Goal: Task Accomplishment & Management: Manage account settings

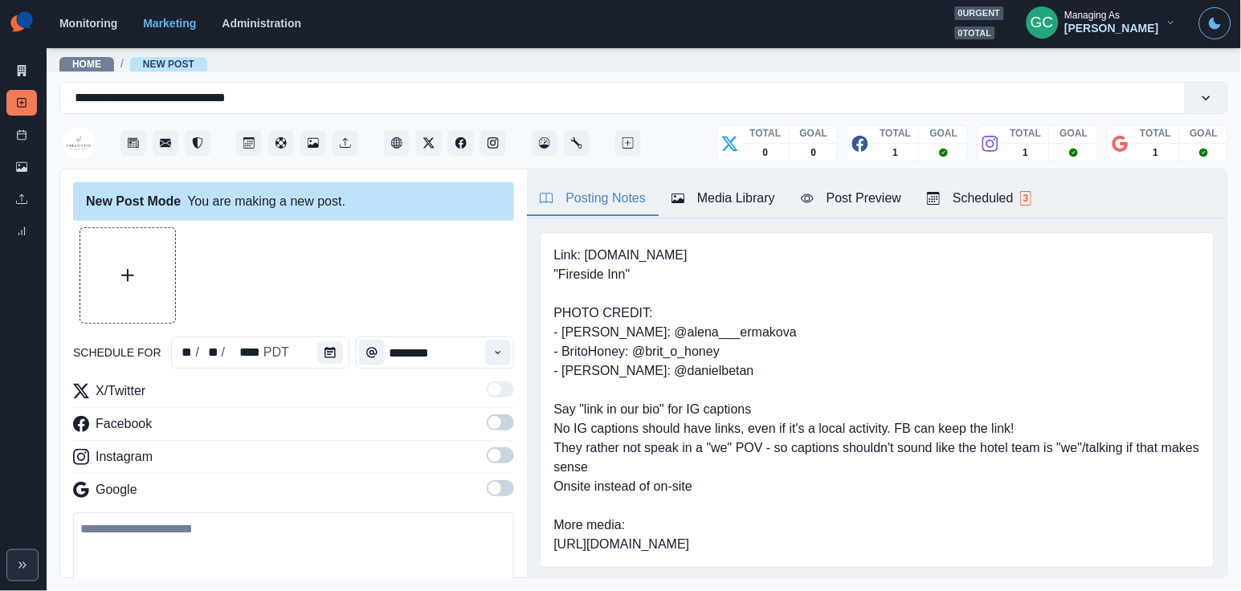
click at [1018, 199] on div "Scheduled 3" at bounding box center [979, 198] width 104 height 19
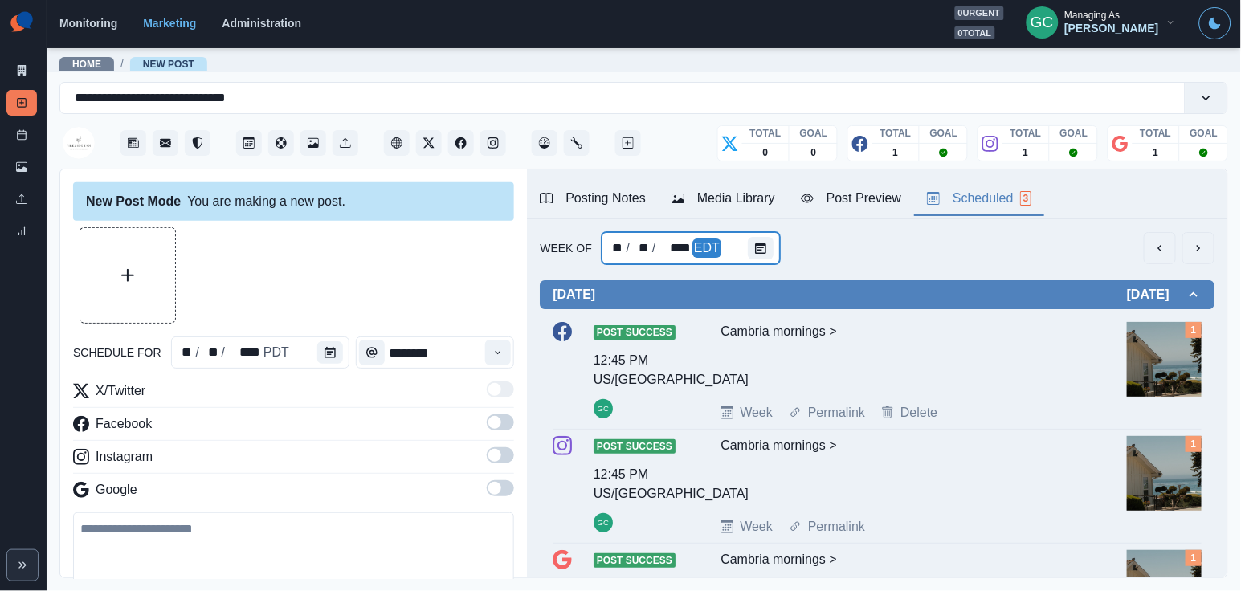
click at [777, 243] on div at bounding box center [764, 248] width 32 height 32
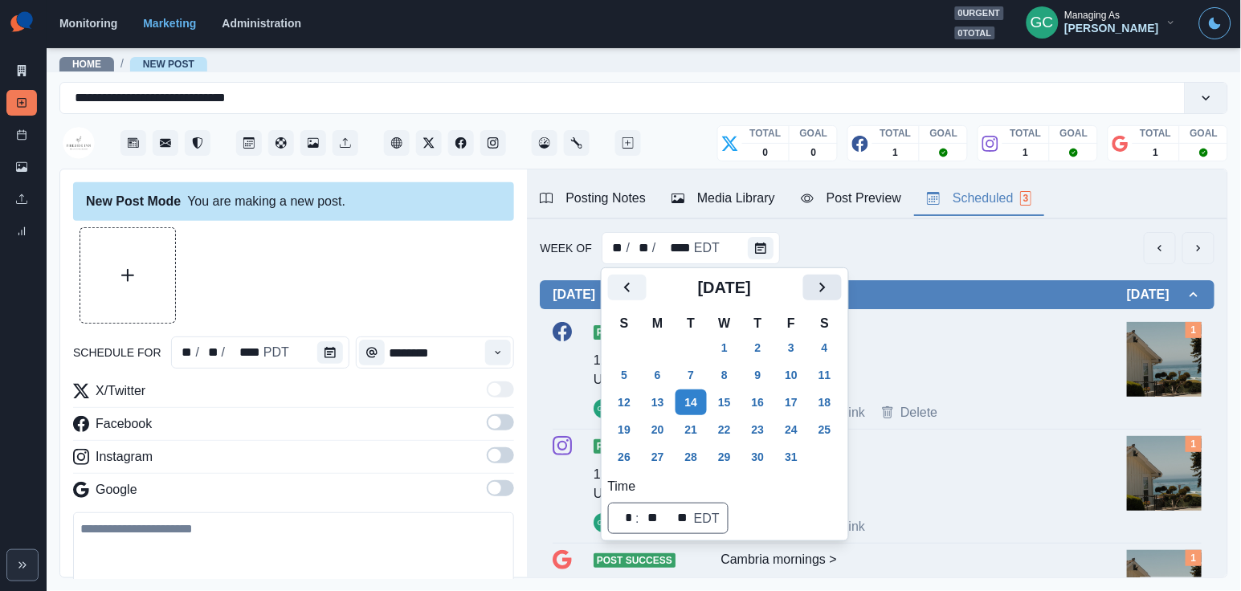
click at [832, 281] on icon "Next" at bounding box center [822, 287] width 19 height 19
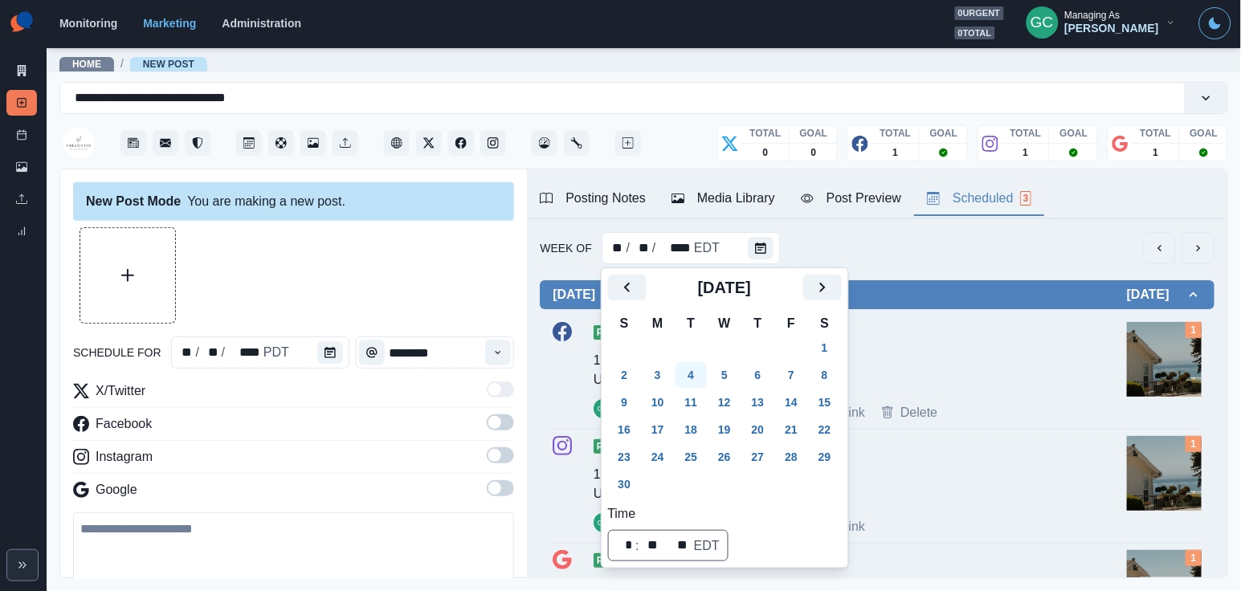
click at [692, 386] on button "4" at bounding box center [692, 375] width 32 height 26
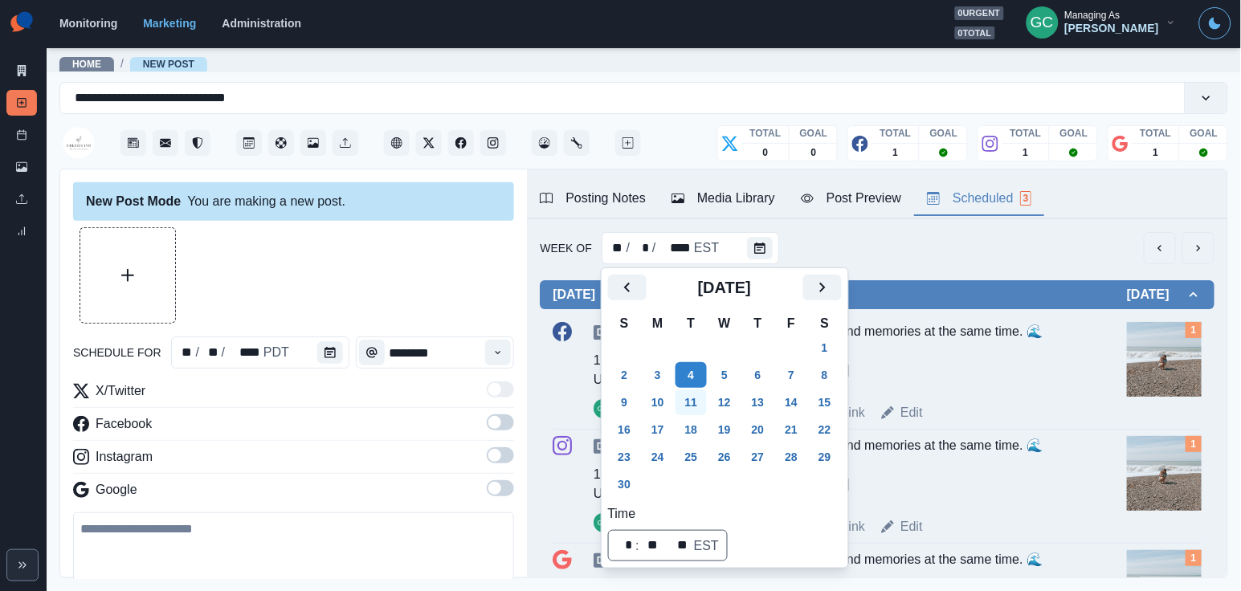
click at [697, 405] on button "11" at bounding box center [692, 403] width 32 height 26
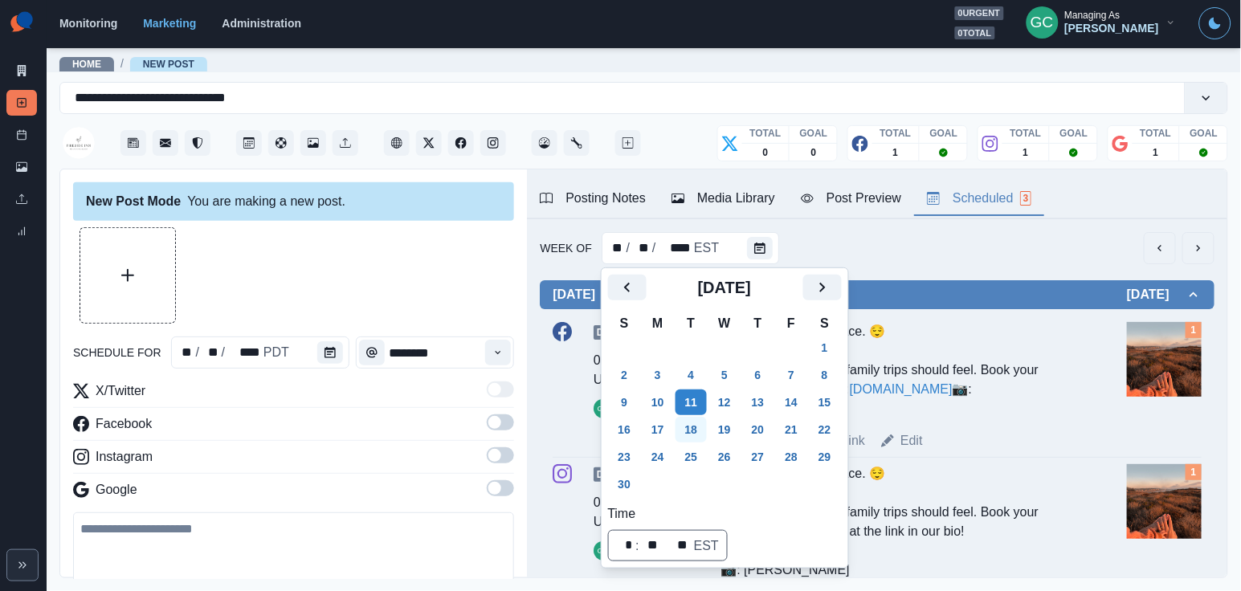
click at [708, 423] on button "18" at bounding box center [692, 430] width 32 height 26
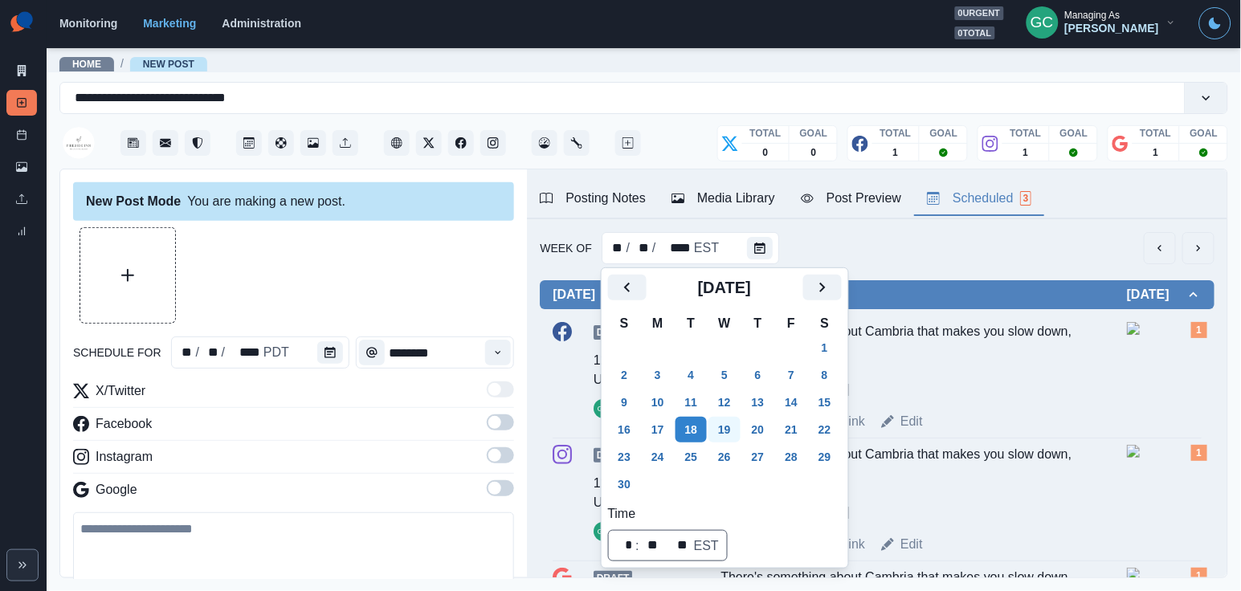
click at [726, 441] on button "19" at bounding box center [725, 430] width 32 height 26
click at [737, 481] on td "3" at bounding box center [725, 484] width 34 height 27
click at [741, 453] on button "26" at bounding box center [725, 457] width 32 height 26
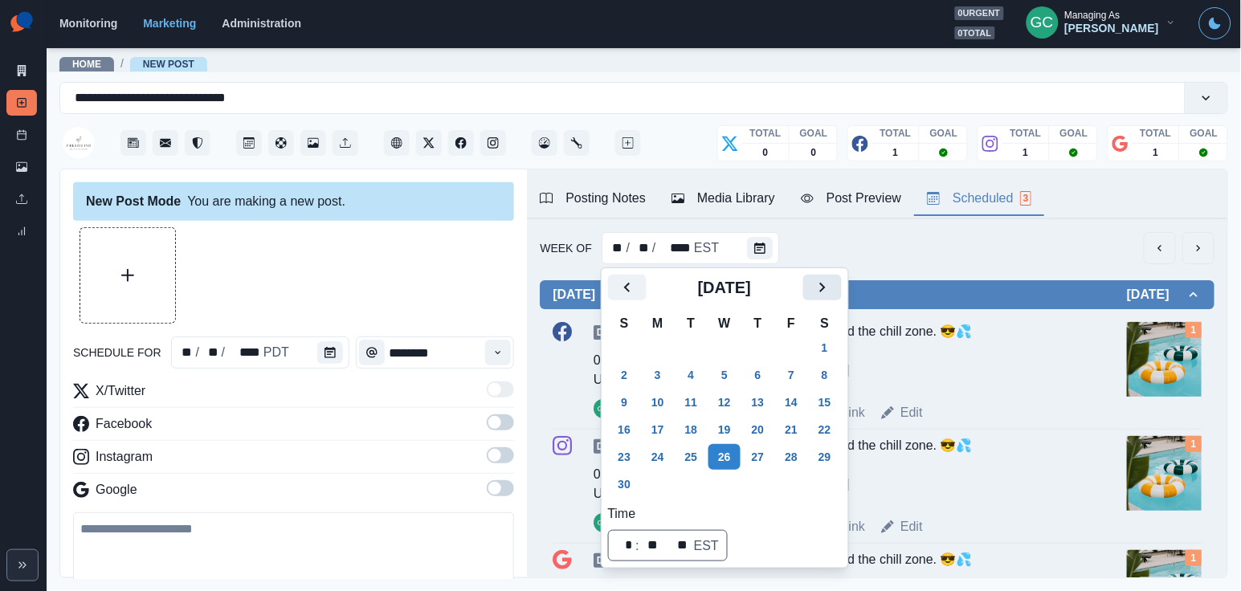
click at [832, 278] on icon "Next" at bounding box center [822, 287] width 19 height 19
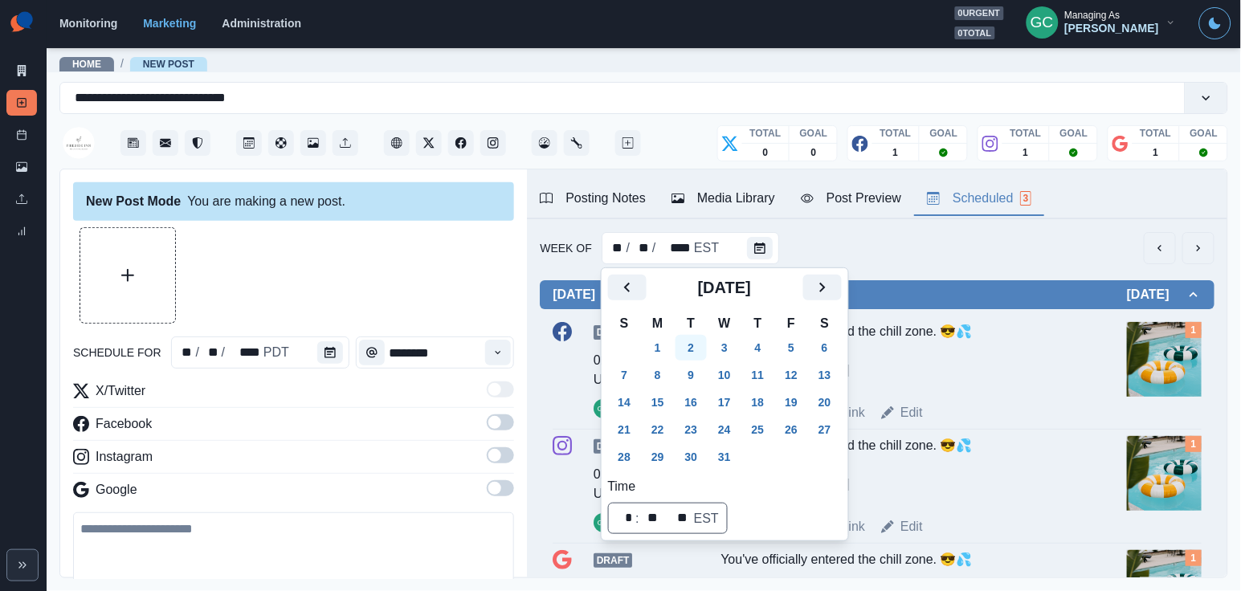
click at [688, 343] on button "2" at bounding box center [692, 348] width 32 height 26
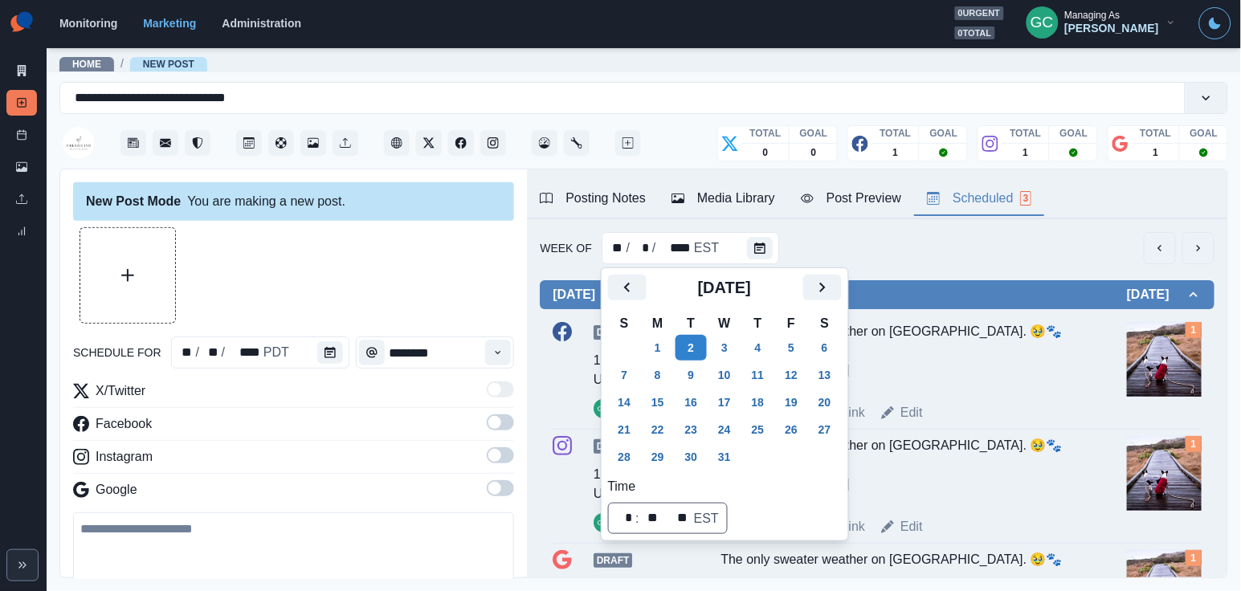
click at [993, 409] on div "Week Permalink Edit" at bounding box center [921, 412] width 400 height 19
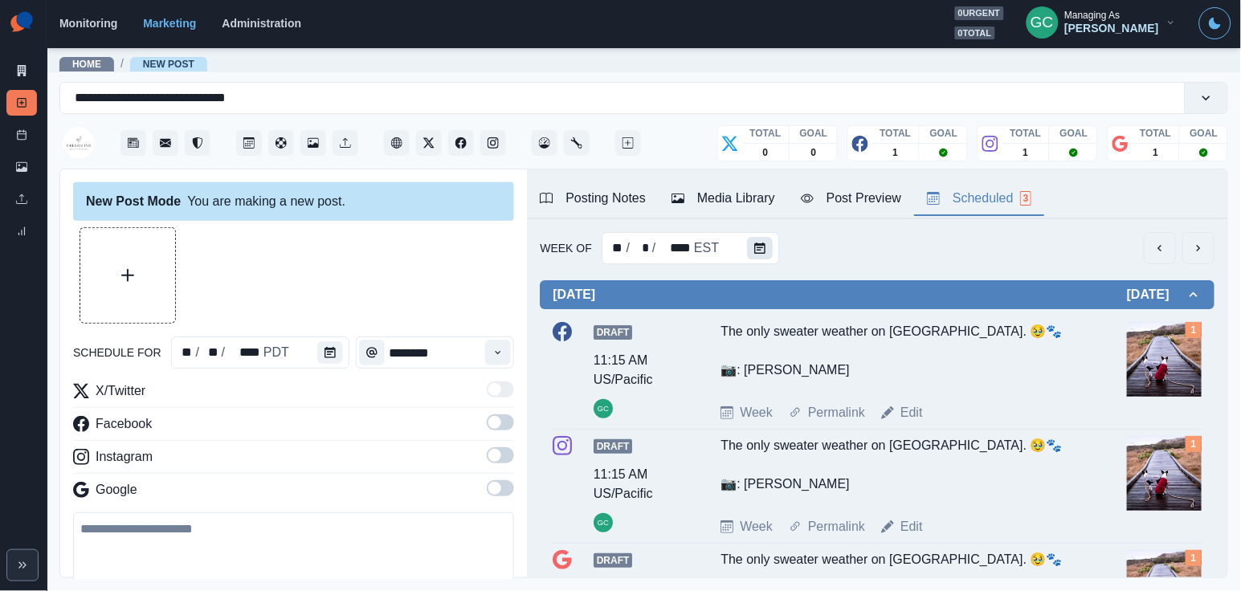
click at [755, 248] on icon "Calendar" at bounding box center [760, 248] width 11 height 11
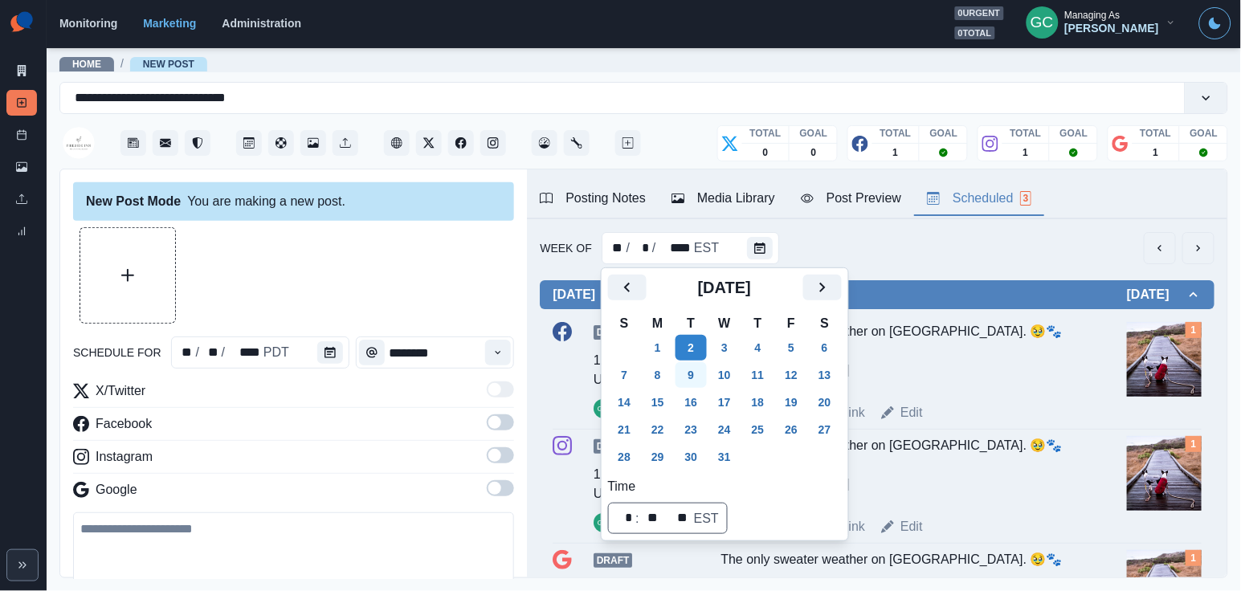
click at [689, 385] on button "9" at bounding box center [692, 375] width 32 height 26
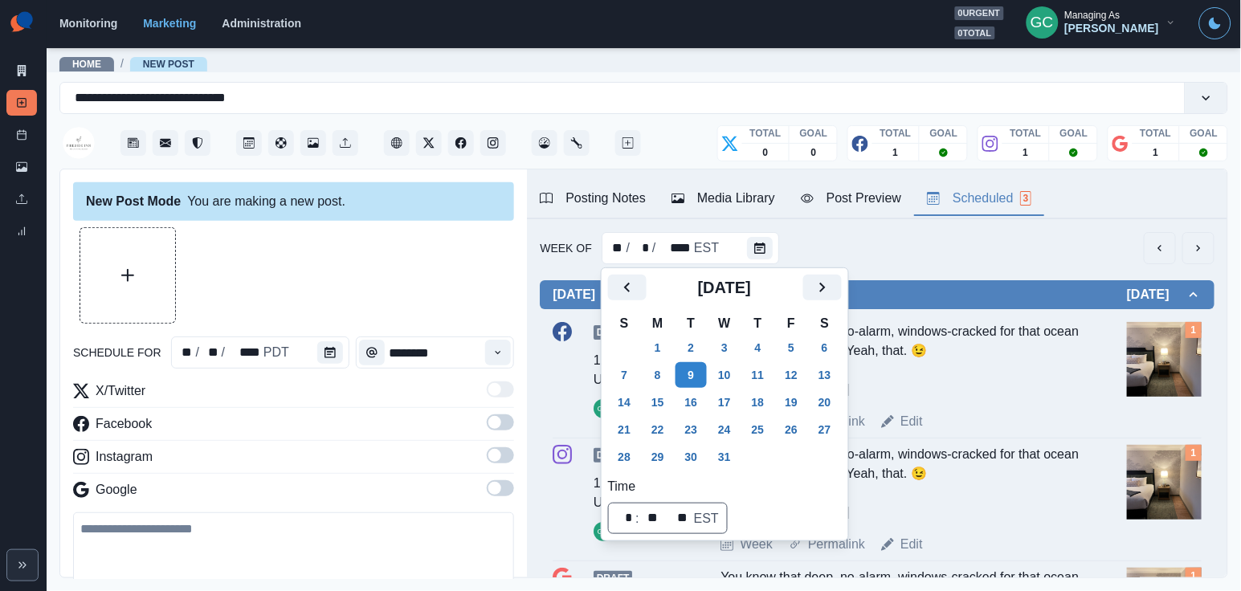
click at [1028, 416] on div "Week Permalink Edit" at bounding box center [921, 421] width 400 height 19
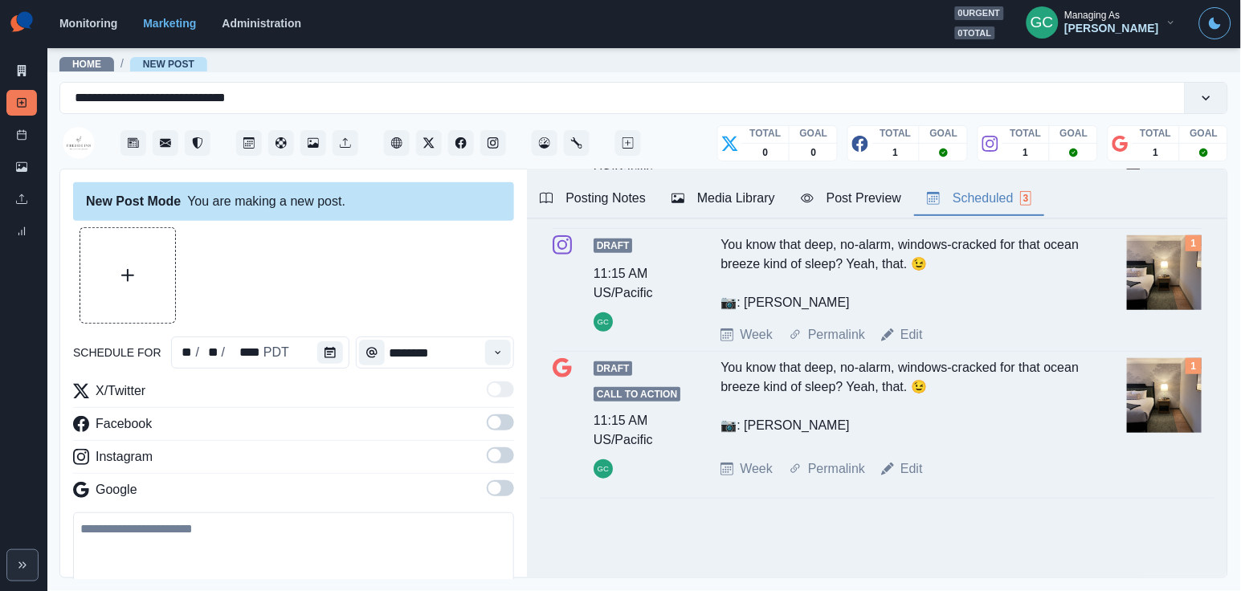
scroll to position [220, 0]
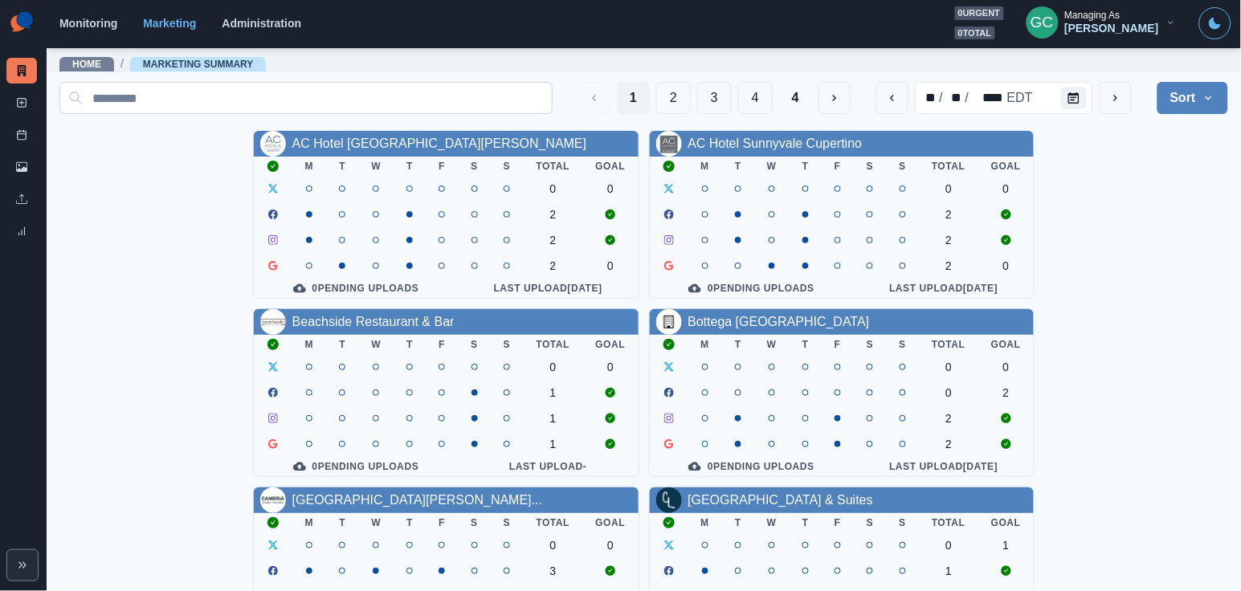
click at [329, 94] on input at bounding box center [305, 98] width 493 height 32
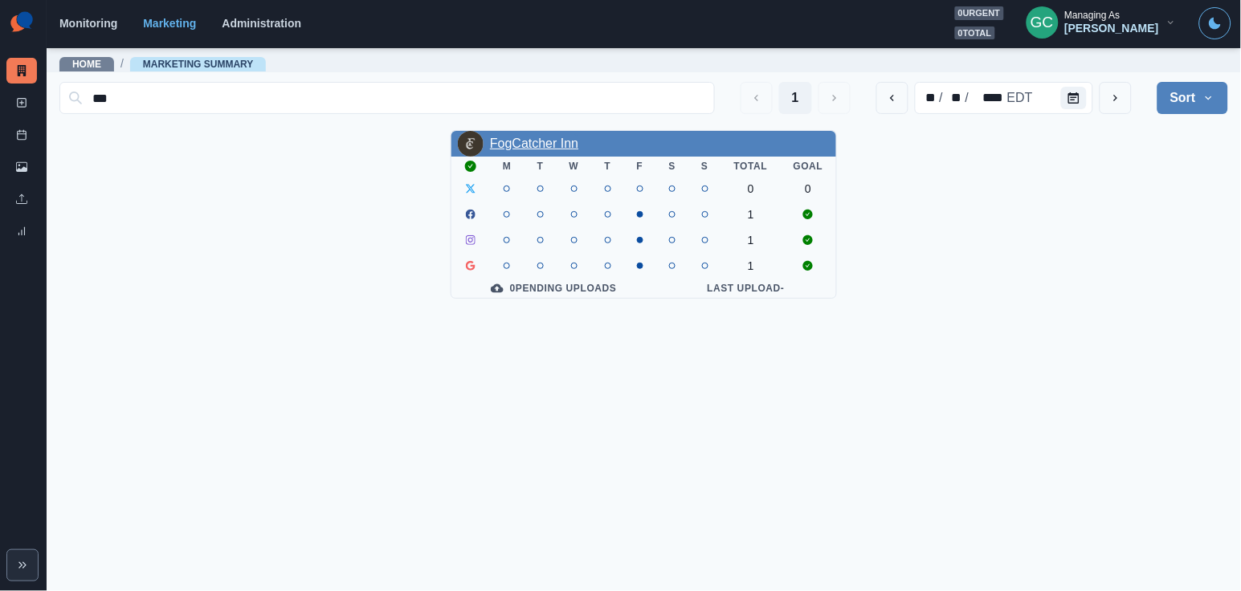
type input "***"
click at [518, 137] on link "FogCatcher Inn" at bounding box center [534, 144] width 88 height 14
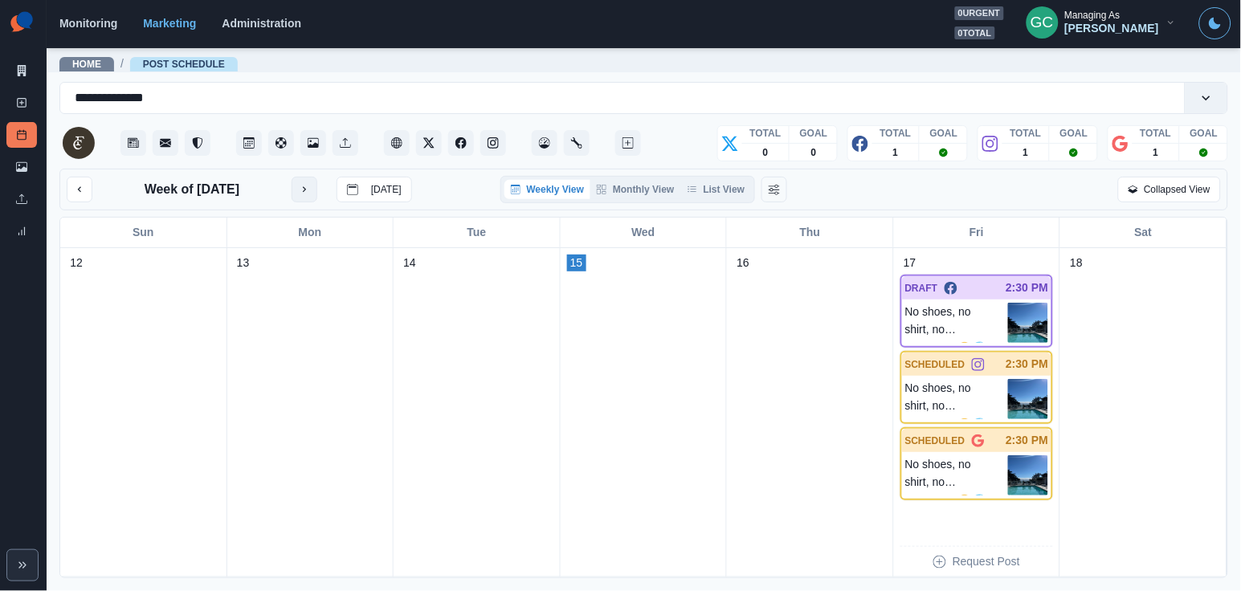
click at [315, 190] on button "next month" at bounding box center [305, 190] width 26 height 26
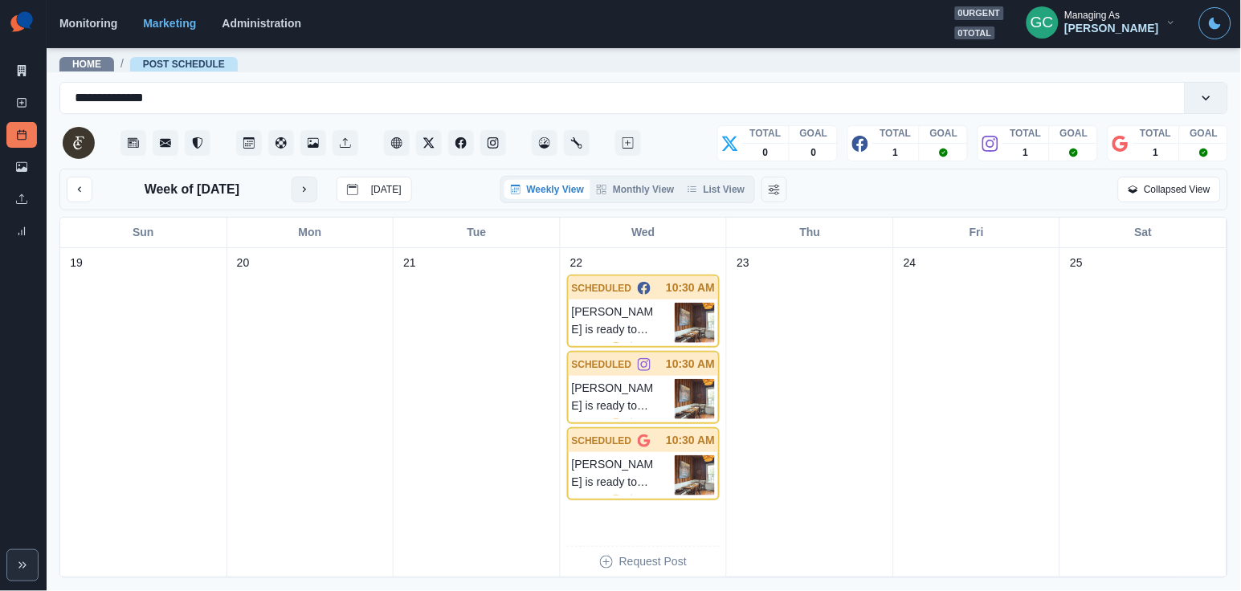
click at [310, 190] on icon "next month" at bounding box center [304, 189] width 11 height 11
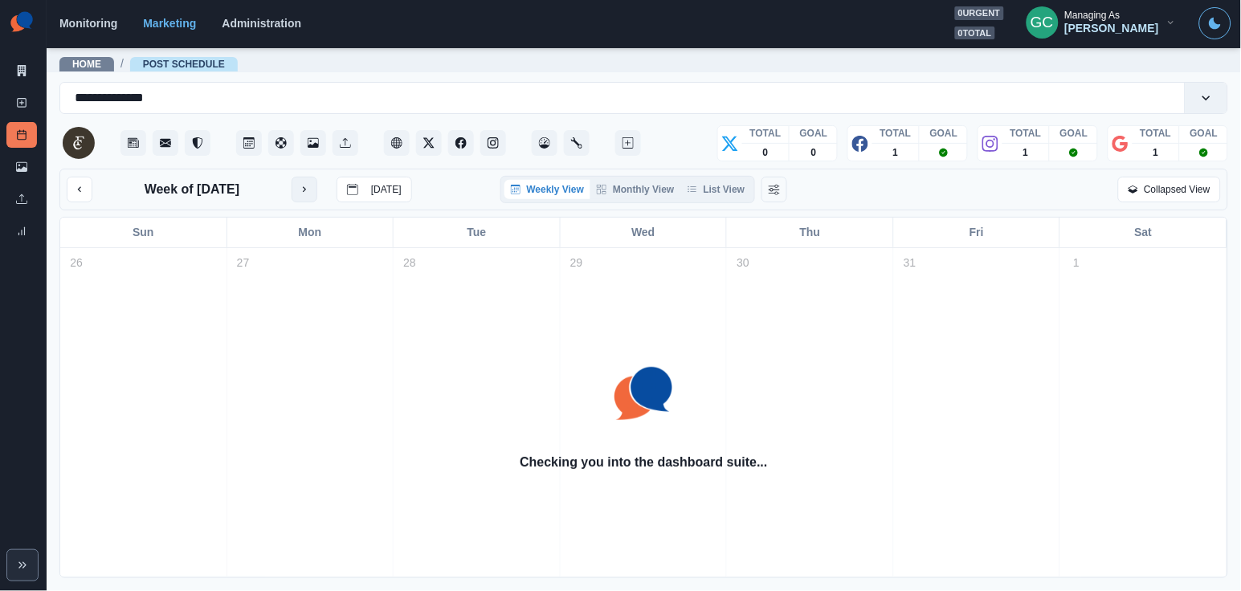
click at [310, 190] on icon "next month" at bounding box center [304, 189] width 11 height 11
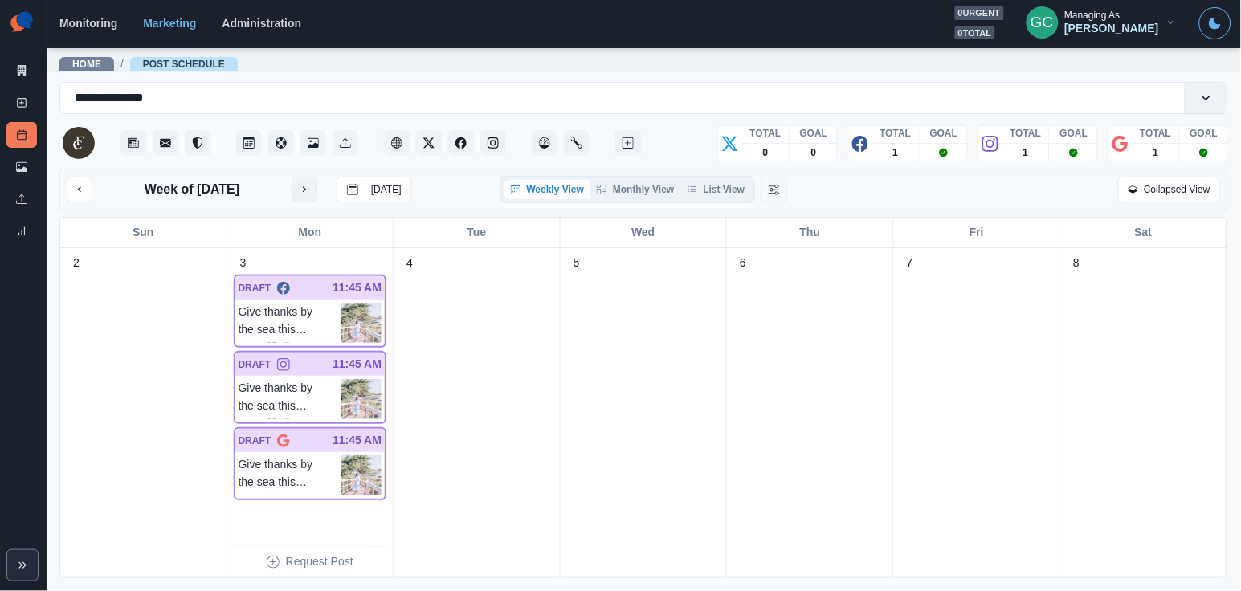
click at [306, 190] on icon "next month" at bounding box center [304, 190] width 3 height 6
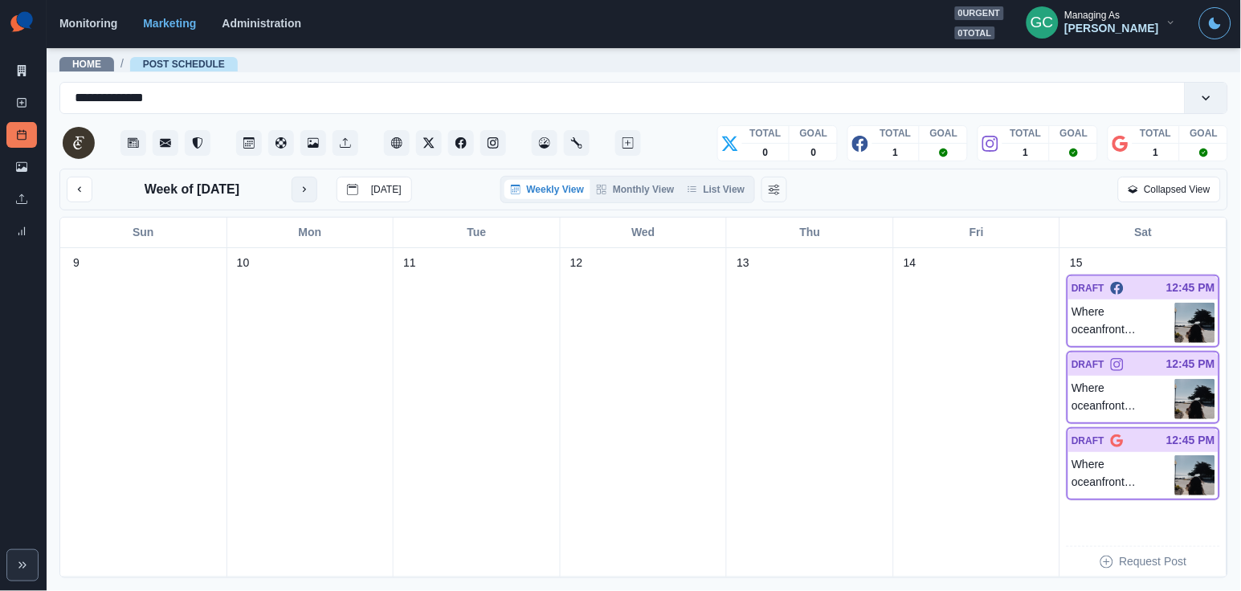
click at [310, 190] on icon "next month" at bounding box center [304, 189] width 11 height 11
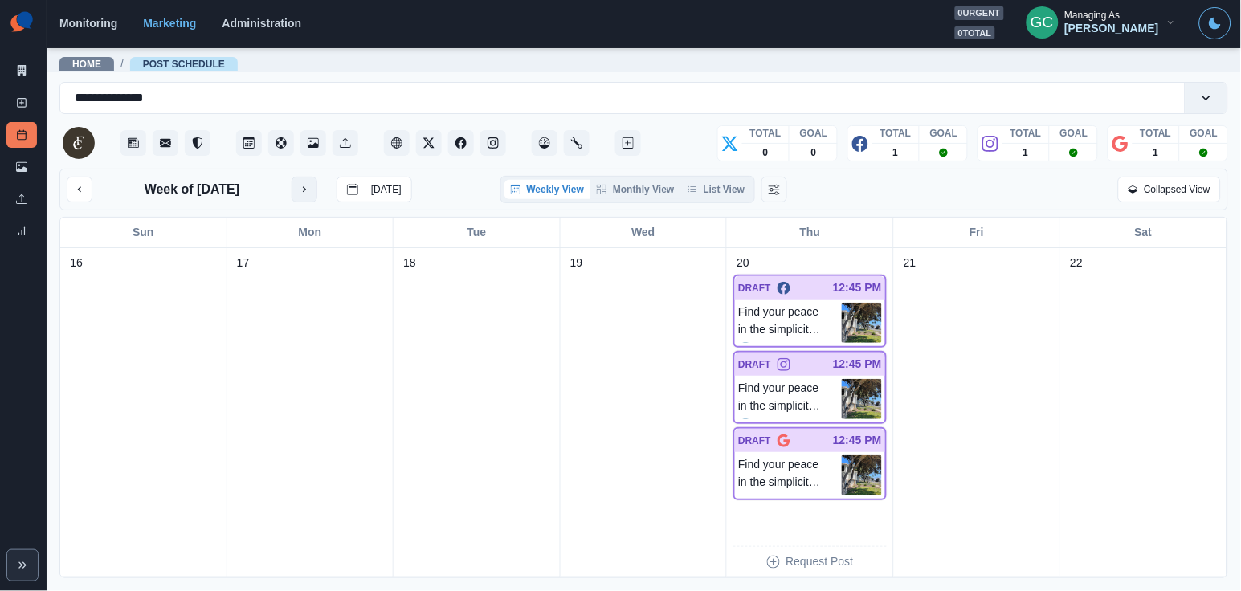
click at [310, 190] on icon "next month" at bounding box center [304, 189] width 11 height 11
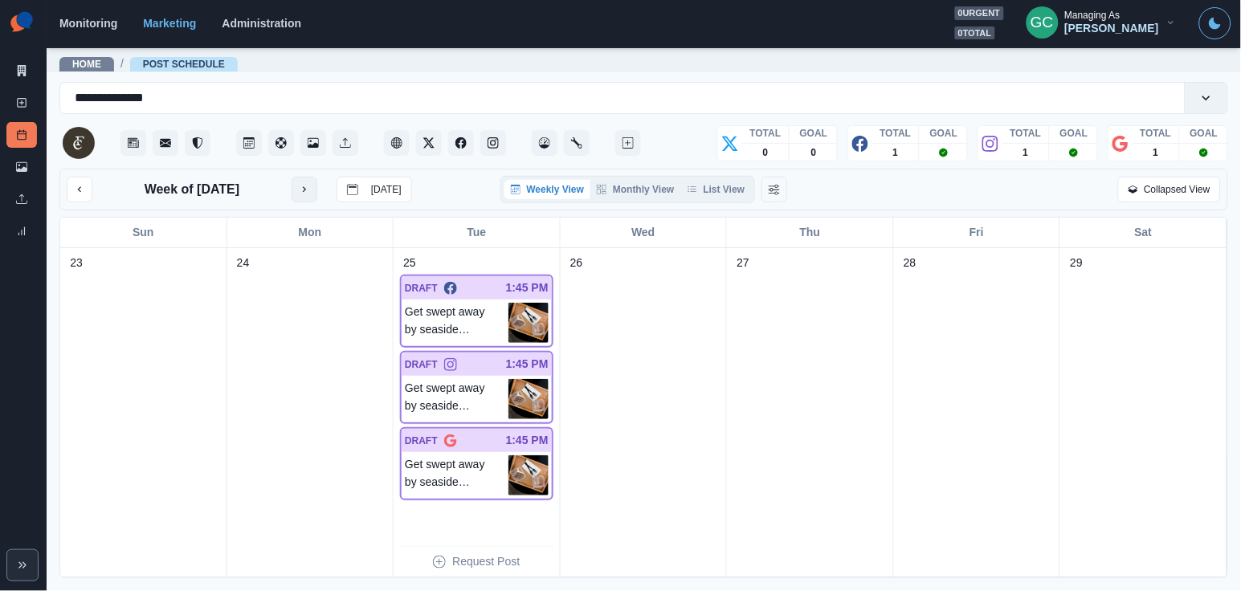
click at [315, 190] on button "next month" at bounding box center [305, 190] width 26 height 26
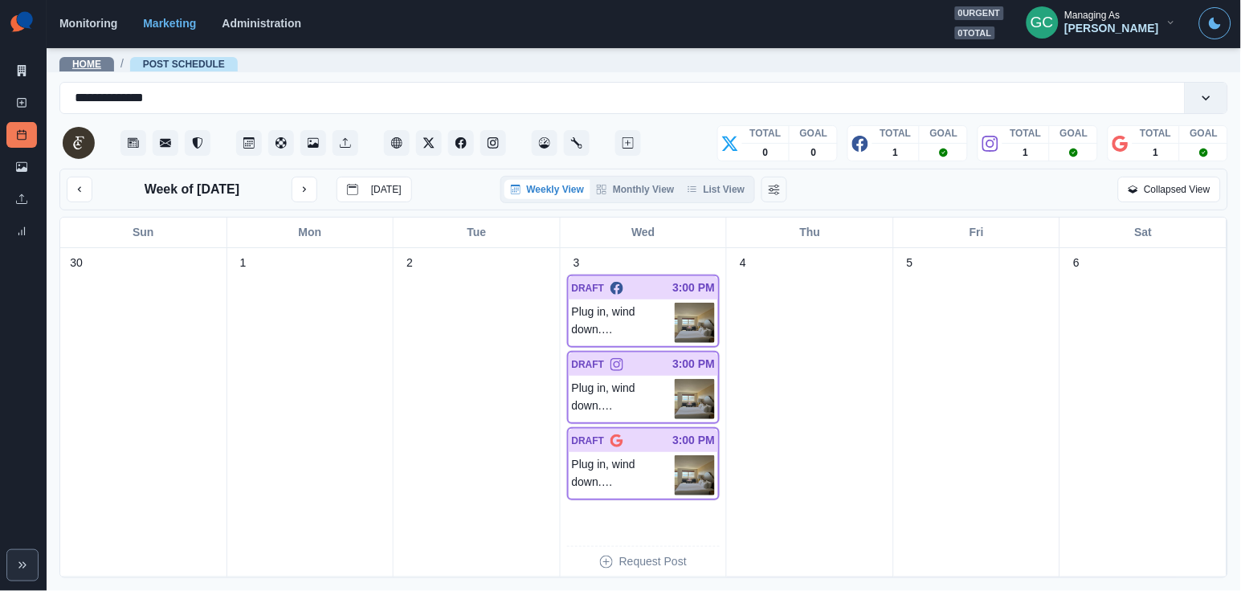
click at [94, 61] on link "Home" at bounding box center [86, 64] width 29 height 11
